Goal: Task Accomplishment & Management: Manage account settings

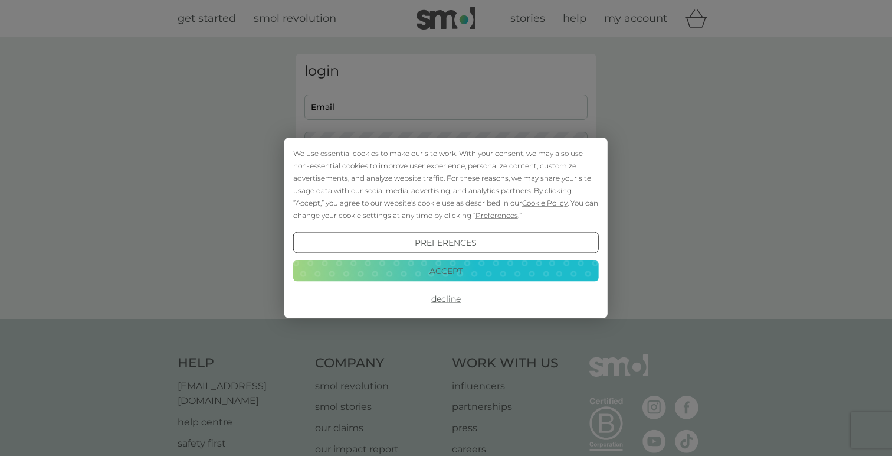
type input "tasha.n.cheal@gmail.com"
click at [512, 263] on button "Accept" at bounding box center [446, 270] width 306 height 21
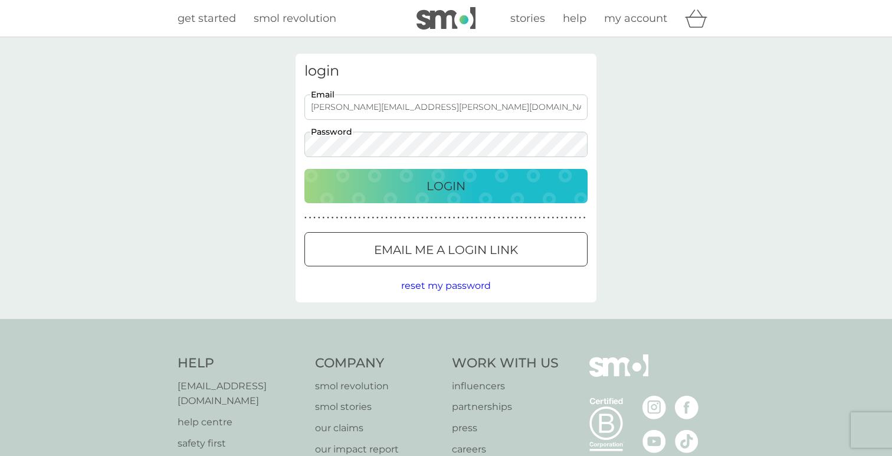
click at [487, 177] on div "Login" at bounding box center [446, 185] width 260 height 19
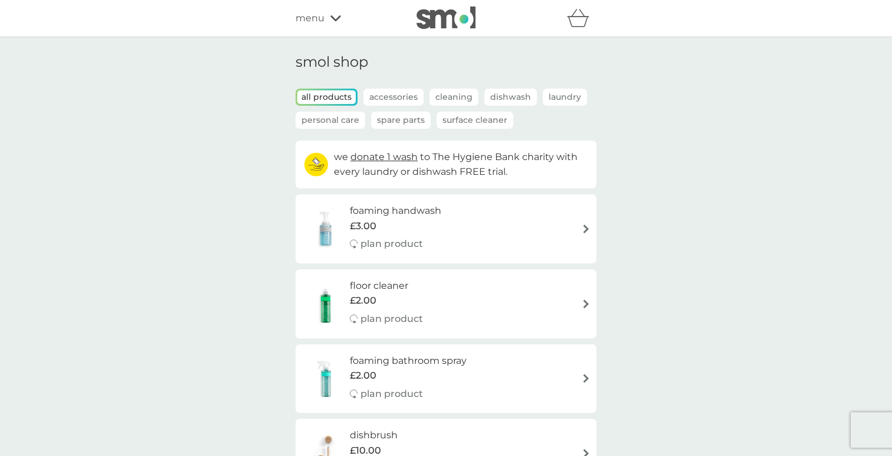
click at [316, 16] on span "menu" at bounding box center [310, 18] width 29 height 15
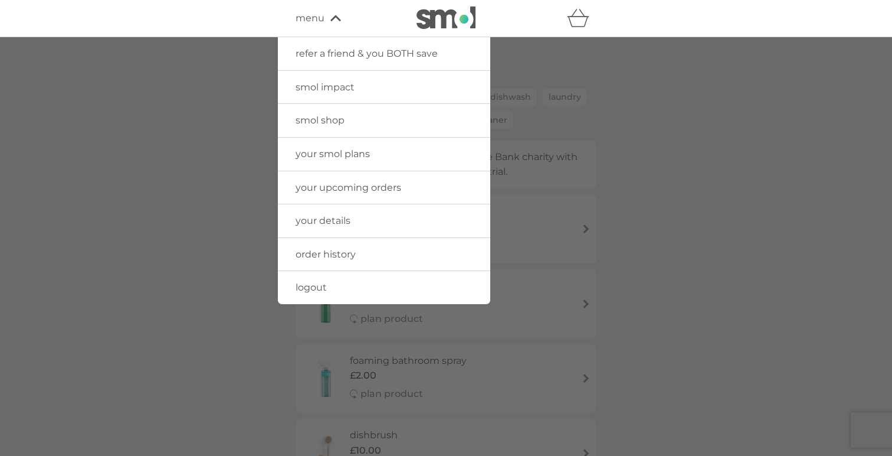
click at [360, 180] on link "your upcoming orders" at bounding box center [384, 187] width 212 height 33
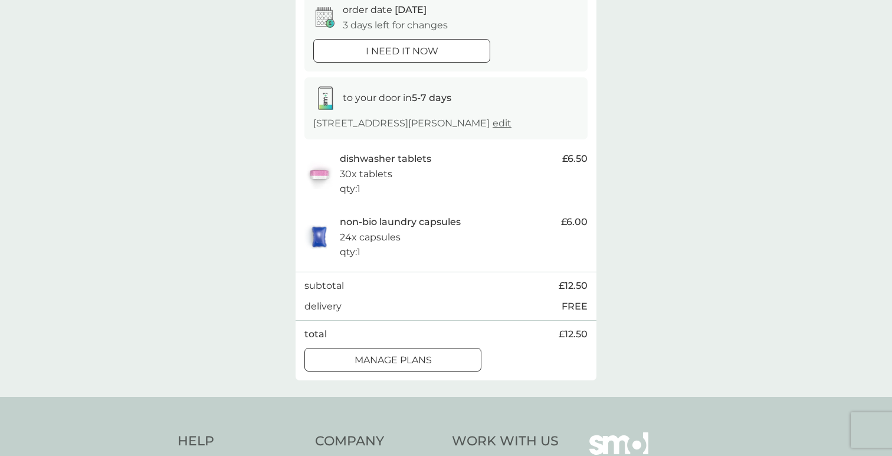
scroll to position [131, 0]
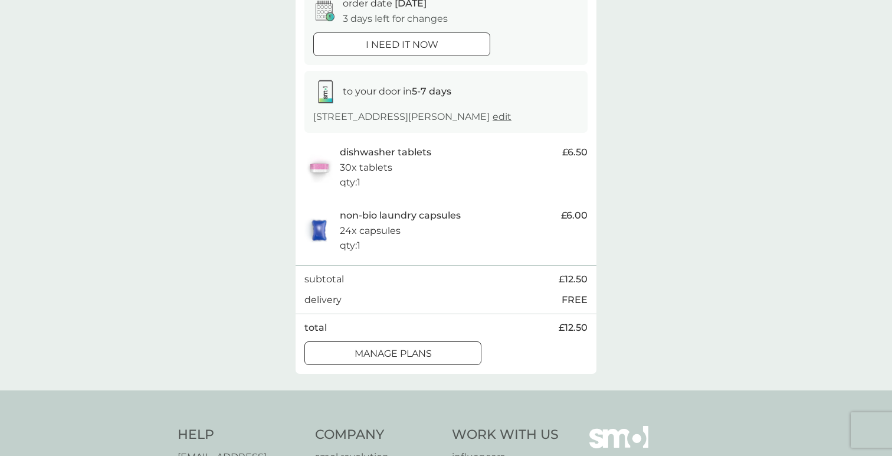
click at [429, 361] on p "manage plans" at bounding box center [393, 353] width 77 height 15
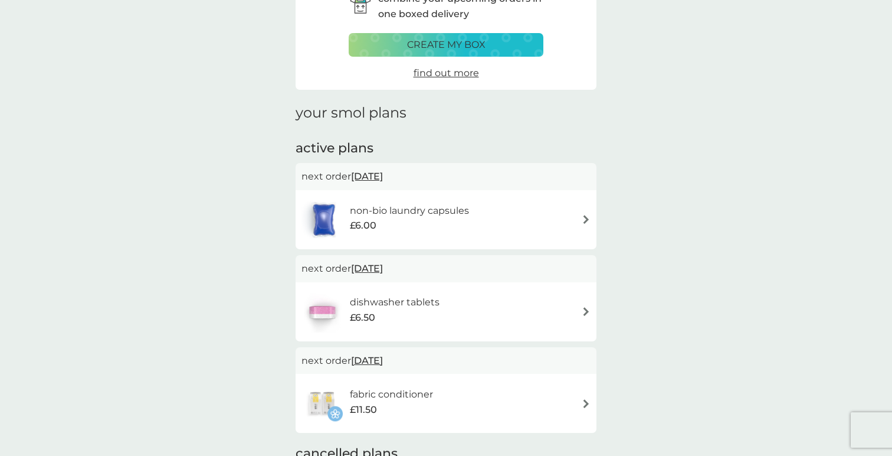
scroll to position [74, 0]
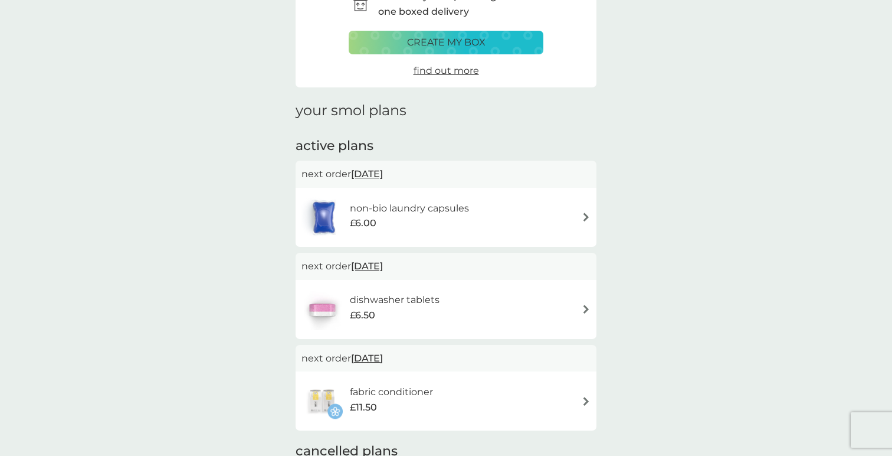
click at [573, 214] on div "non-bio laundry capsules £6.00" at bounding box center [446, 216] width 289 height 41
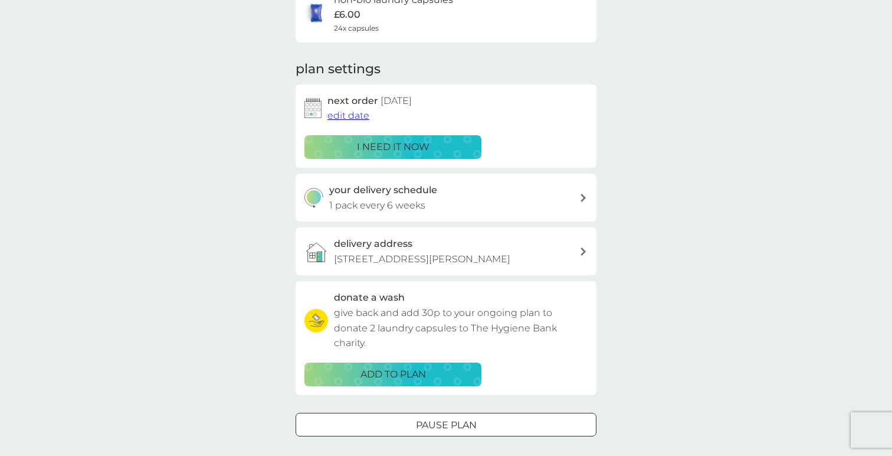
scroll to position [140, 0]
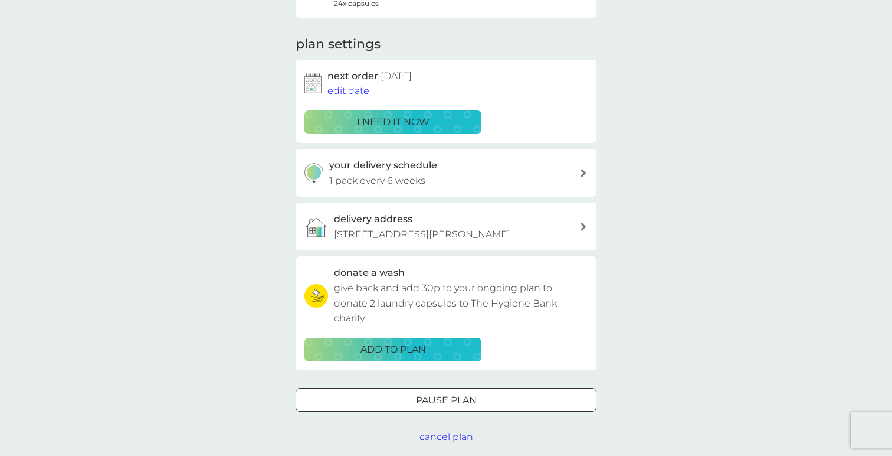
click at [458, 406] on div at bounding box center [446, 400] width 42 height 12
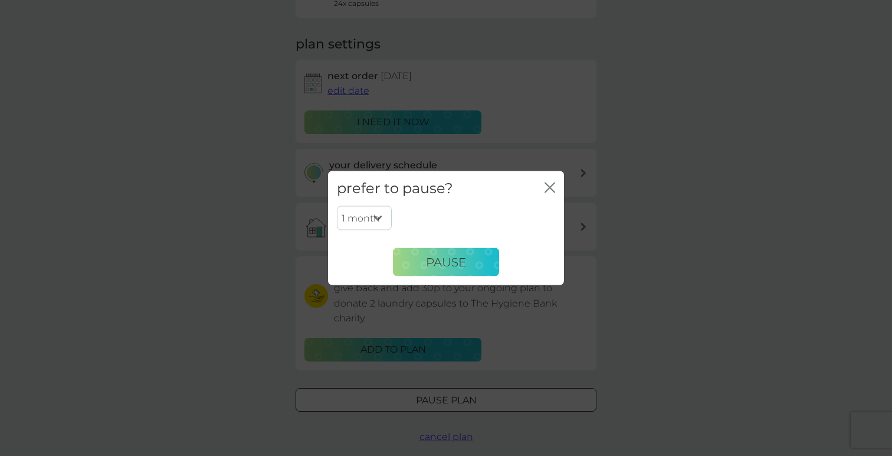
drag, startPoint x: 441, startPoint y: 260, endPoint x: 513, endPoint y: 133, distance: 145.6
click at [512, 133] on div "prefer to pause? close 1 month 2 months 3 months 4 months 5 months 6 months Pau…" at bounding box center [446, 228] width 892 height 456
click at [367, 215] on select "1 month 2 months 3 months 4 months 5 months 6 months" at bounding box center [364, 217] width 55 height 25
select select "4"
click at [337, 205] on select "1 month 2 months 3 months 4 months 5 months 6 months" at bounding box center [364, 217] width 55 height 25
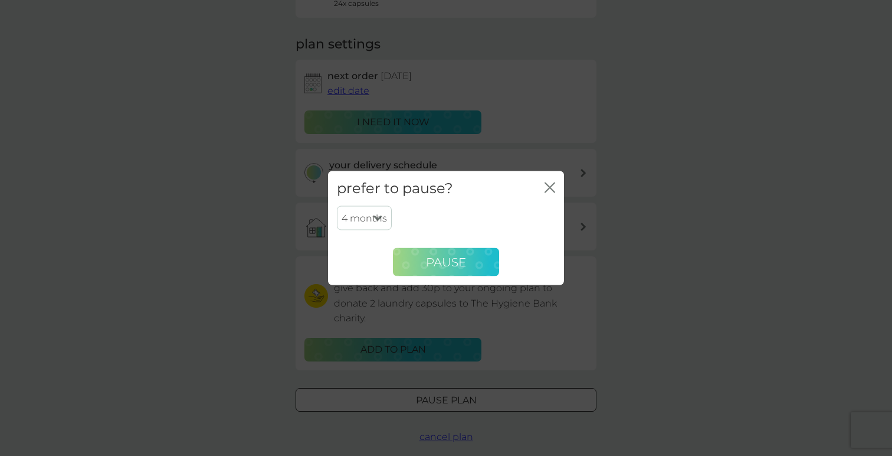
click at [421, 263] on button "Pause" at bounding box center [446, 262] width 106 height 28
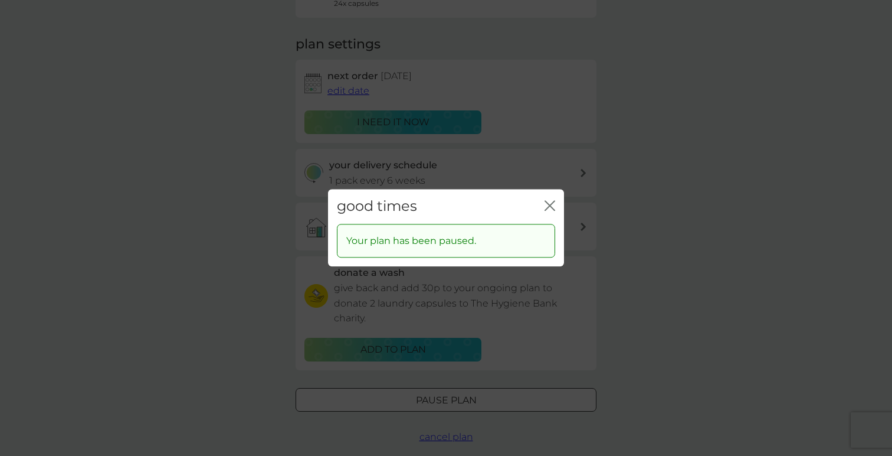
click at [552, 203] on icon "close" at bounding box center [552, 205] width 5 height 9
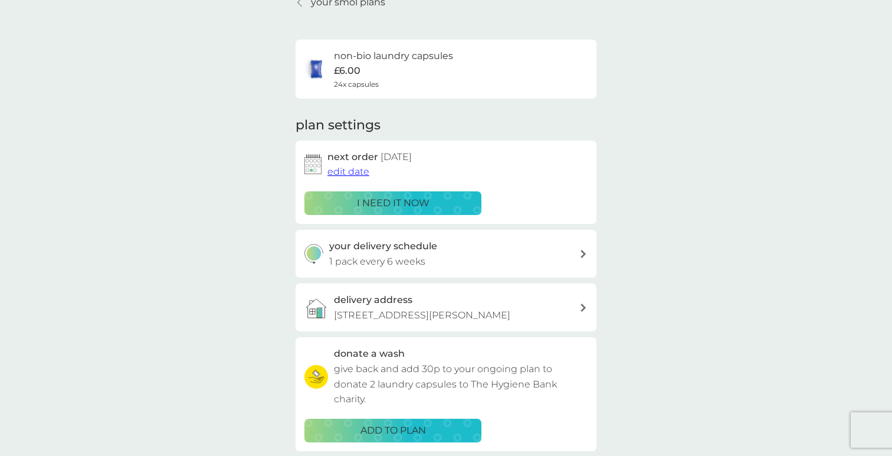
scroll to position [0, 0]
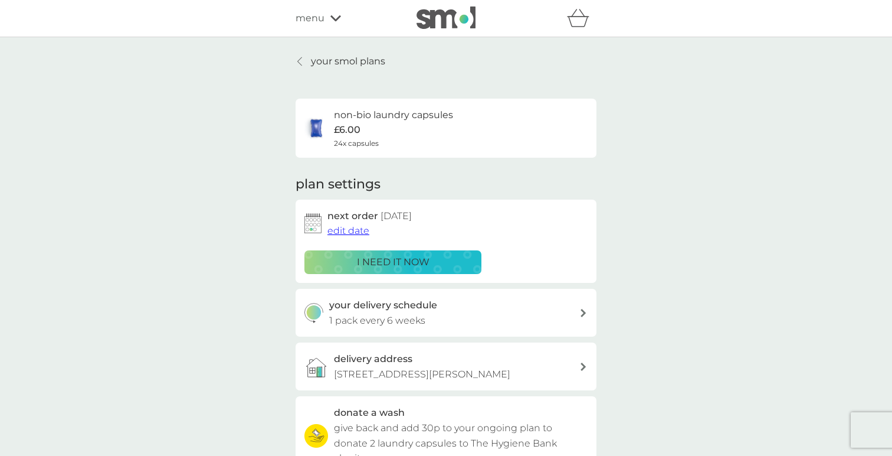
click at [336, 60] on p "your smol plans" at bounding box center [348, 61] width 74 height 15
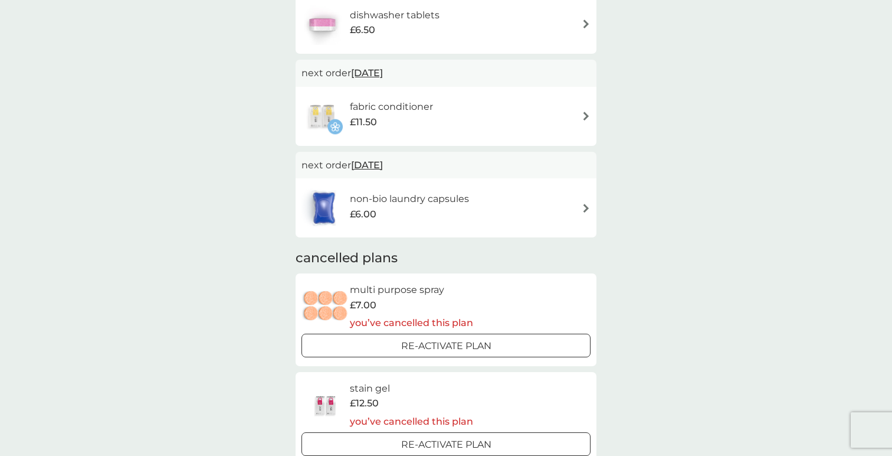
scroll to position [260, 0]
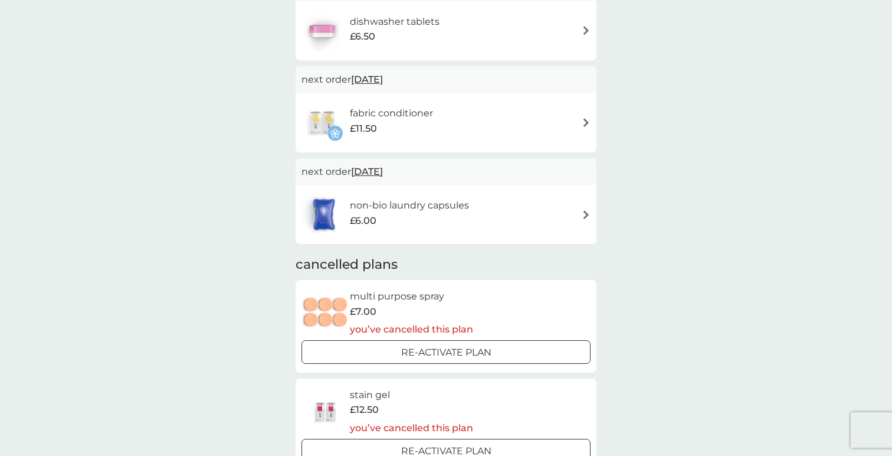
click at [445, 119] on div "fabric conditioner £11.50" at bounding box center [397, 122] width 95 height 33
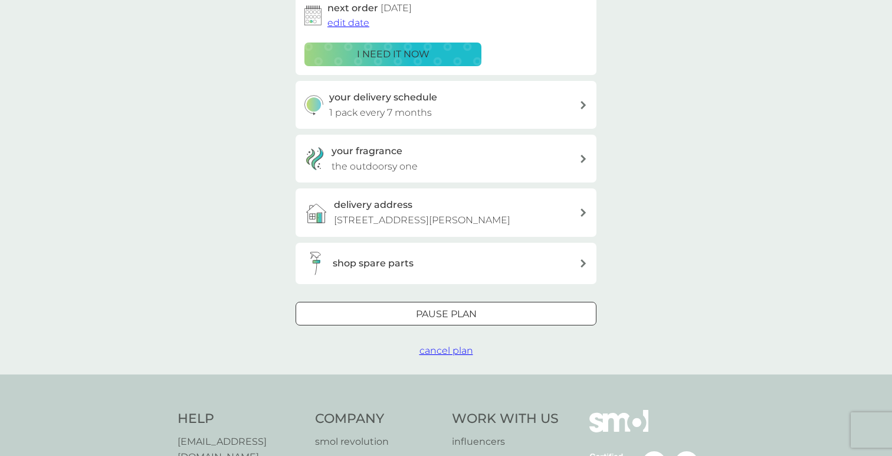
scroll to position [219, 0]
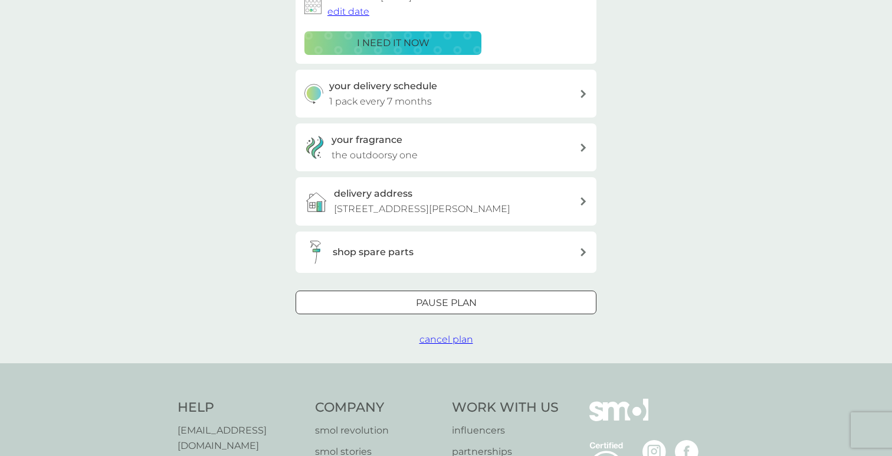
click at [444, 309] on div at bounding box center [446, 302] width 42 height 12
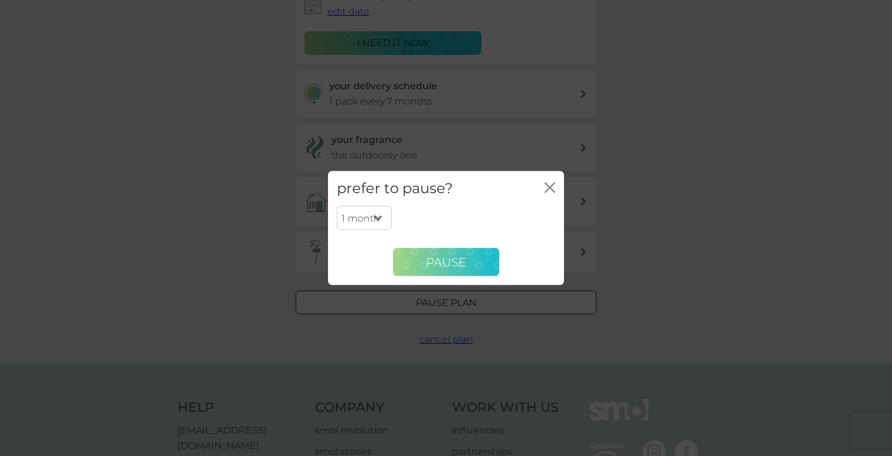
click at [447, 260] on span "Pause" at bounding box center [446, 261] width 40 height 14
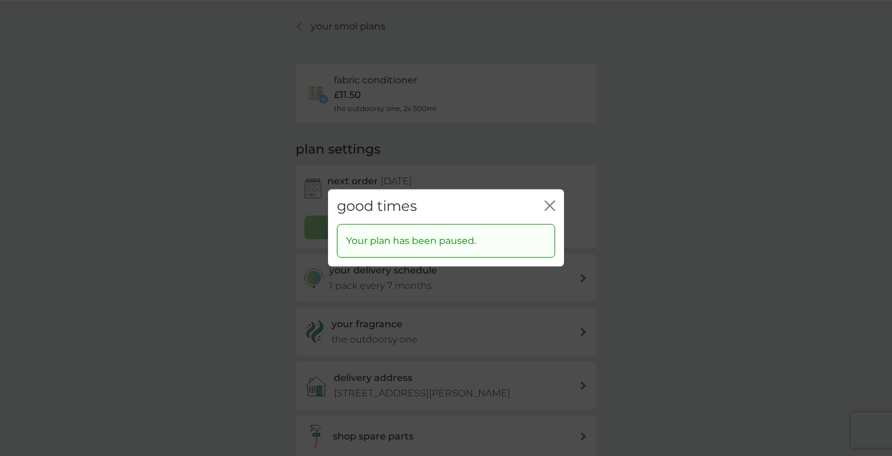
scroll to position [41, 0]
click at [340, 21] on div "good times close Your plan has been paused." at bounding box center [446, 228] width 892 height 456
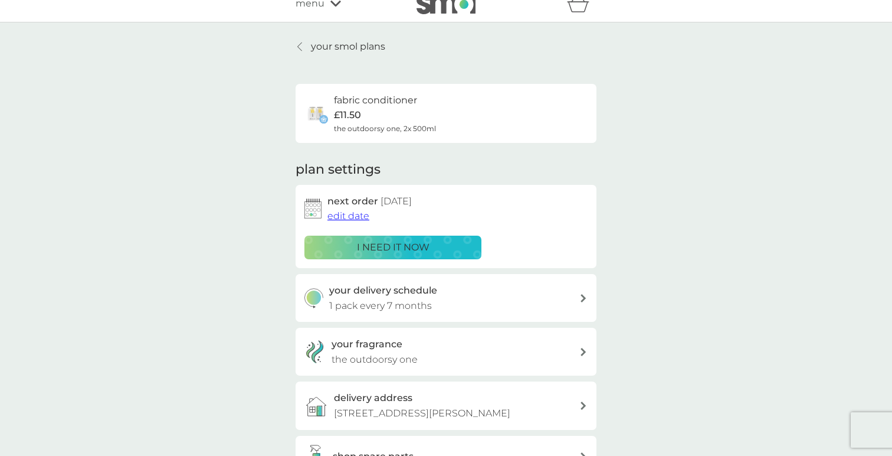
scroll to position [0, 0]
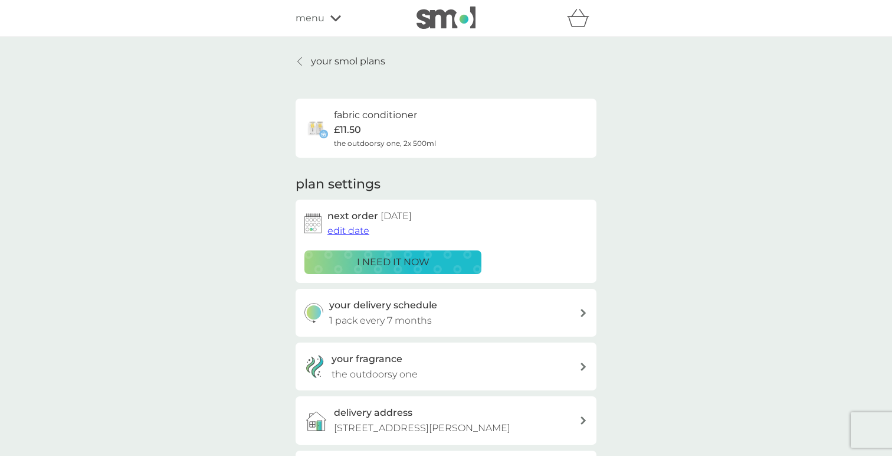
click at [343, 65] on p "your smol plans" at bounding box center [348, 61] width 74 height 15
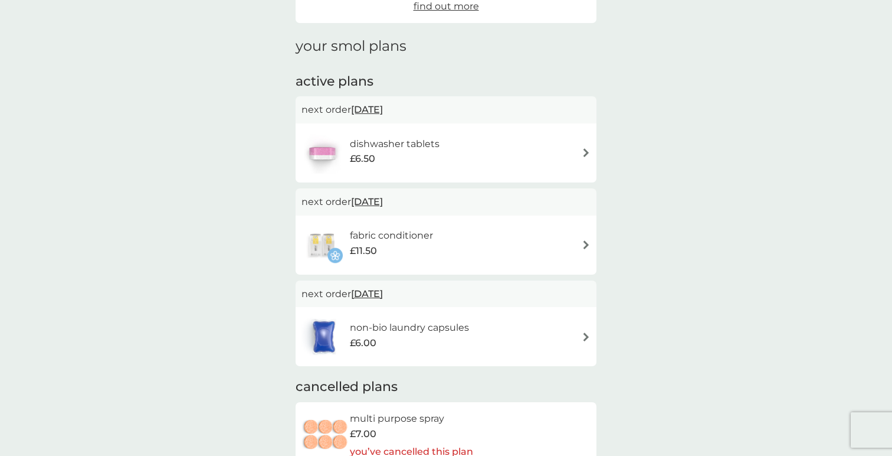
scroll to position [143, 0]
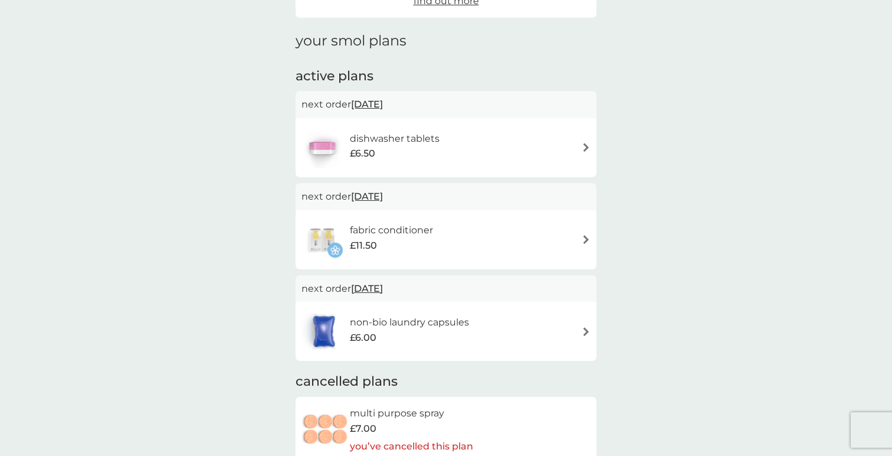
click at [454, 129] on div "dishwasher tablets £6.50" at bounding box center [446, 147] width 289 height 41
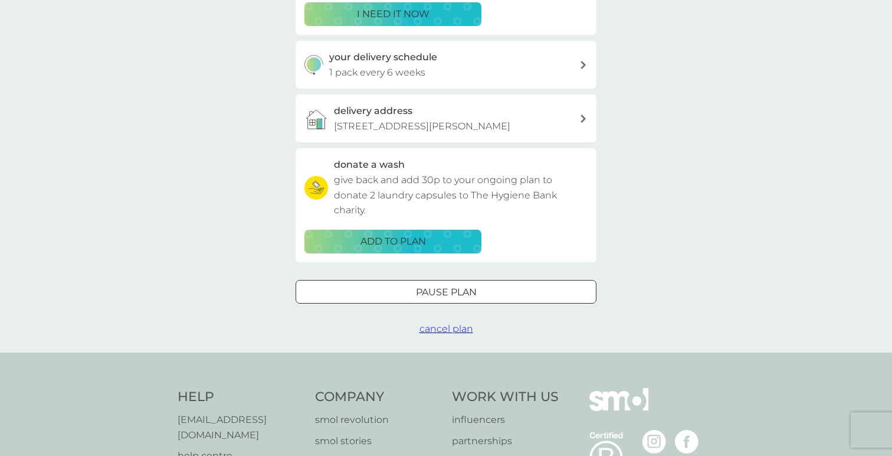
scroll to position [258, 0]
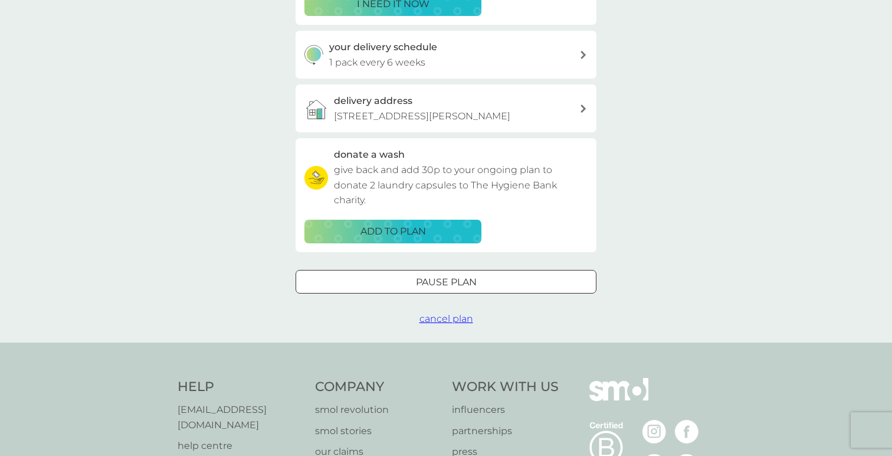
click at [419, 287] on button "Pause plan" at bounding box center [446, 282] width 301 height 24
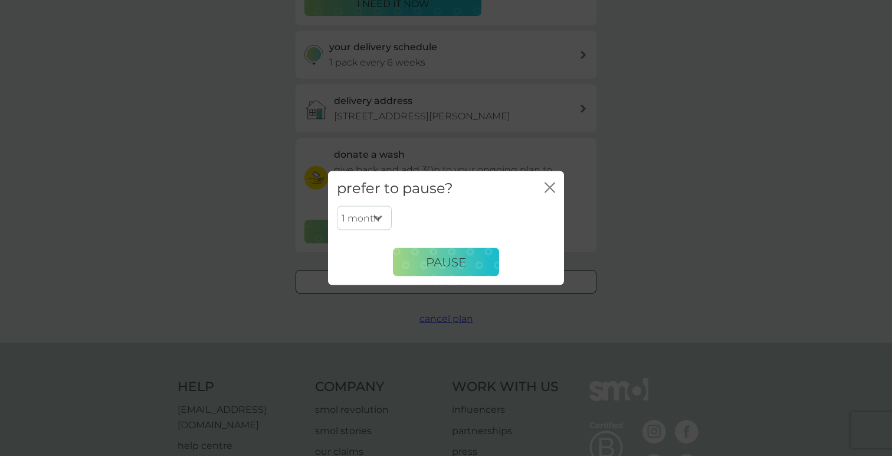
drag, startPoint x: 451, startPoint y: 261, endPoint x: 552, endPoint y: 104, distance: 185.8
click at [549, 106] on div "prefer to pause? close 1 month 2 months 3 months 4 months 5 months 6 months Pau…" at bounding box center [446, 228] width 892 height 456
click at [366, 226] on select "1 month 2 months 3 months 4 months 5 months 6 months" at bounding box center [364, 217] width 55 height 25
select select "5"
click at [337, 205] on select "1 month 2 months 3 months 4 months 5 months 6 months" at bounding box center [364, 217] width 55 height 25
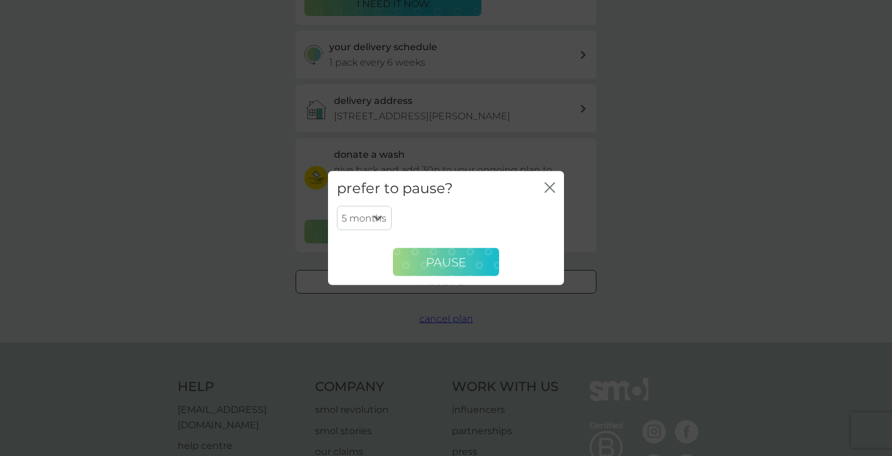
click at [420, 258] on button "Pause" at bounding box center [446, 262] width 106 height 28
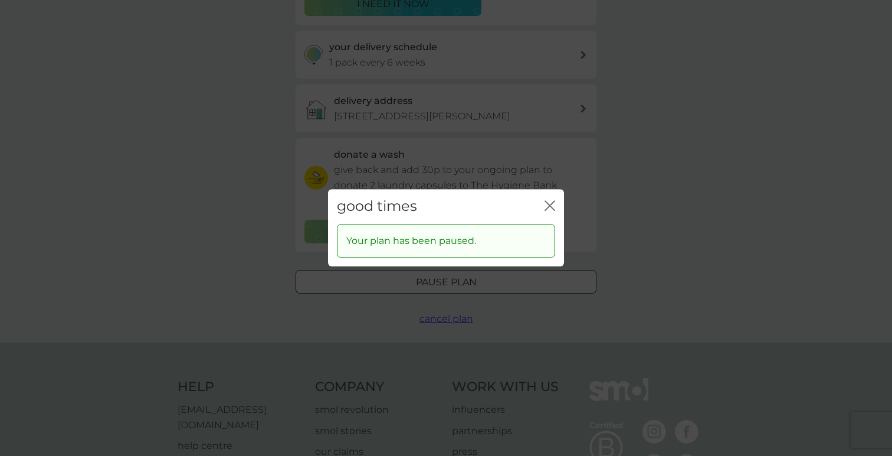
click at [551, 204] on icon "close" at bounding box center [550, 205] width 11 height 11
